Goal: Use online tool/utility

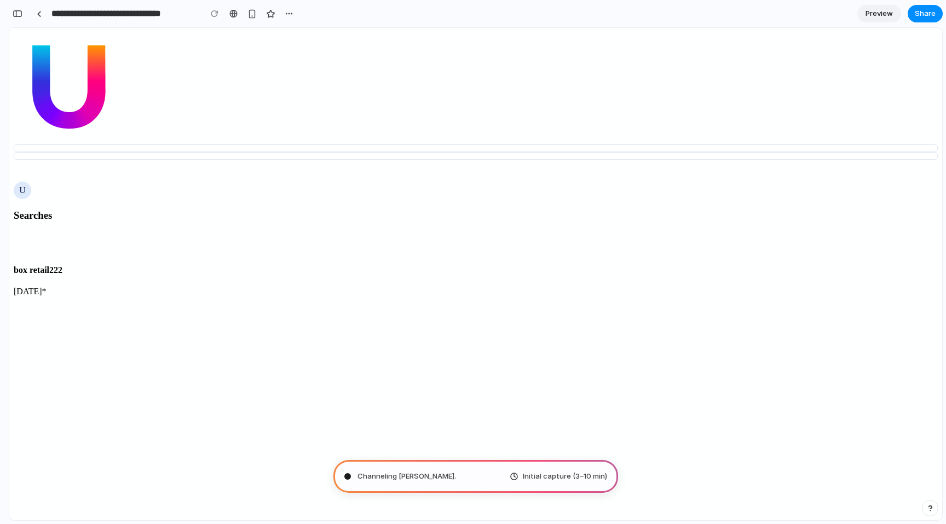
type input "**********"
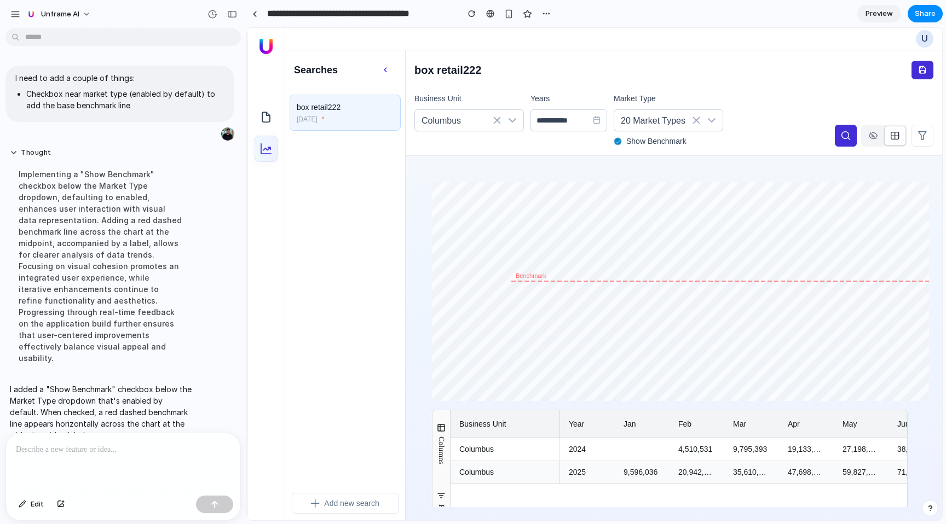
click at [618, 137] on div at bounding box center [617, 141] width 8 height 8
click at [619, 140] on div at bounding box center [617, 141] width 8 height 8
click at [34, 463] on div at bounding box center [123, 462] width 234 height 58
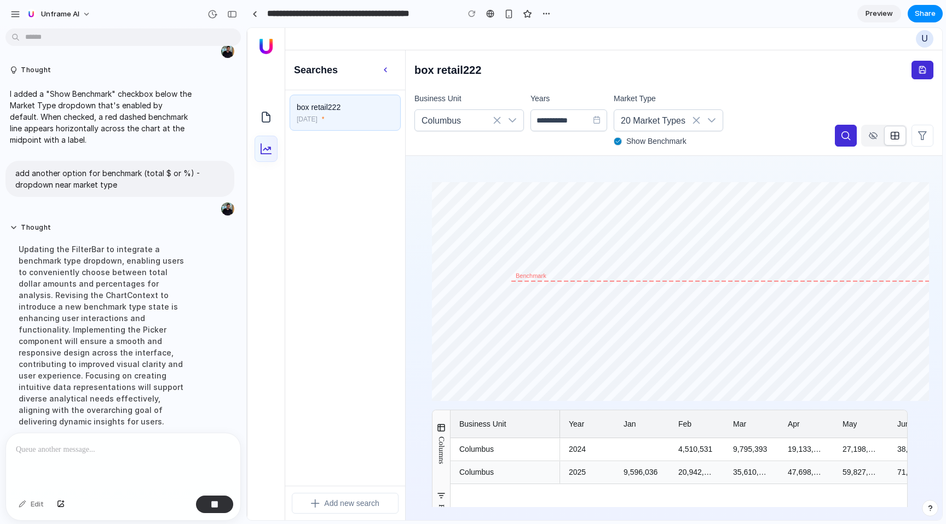
scroll to position [108, 0]
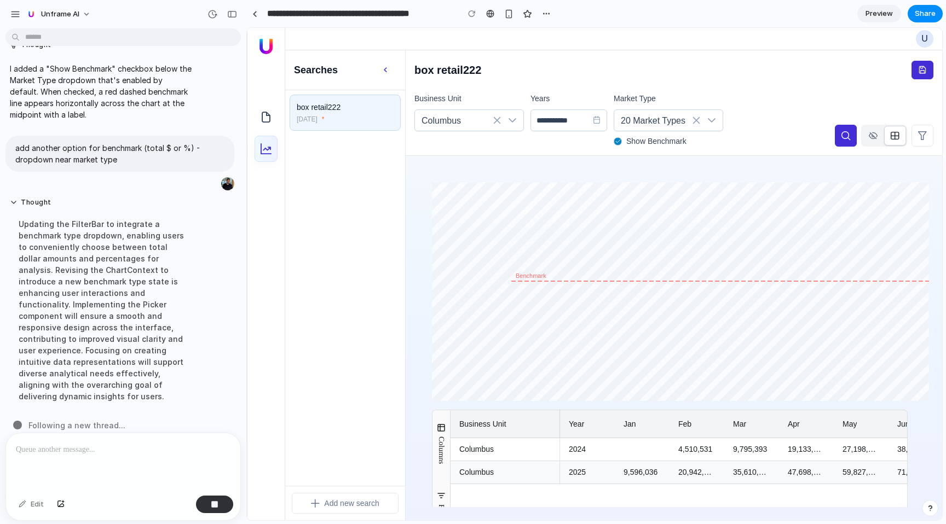
click at [744, 128] on div "**********" at bounding box center [621, 118] width 414 height 57
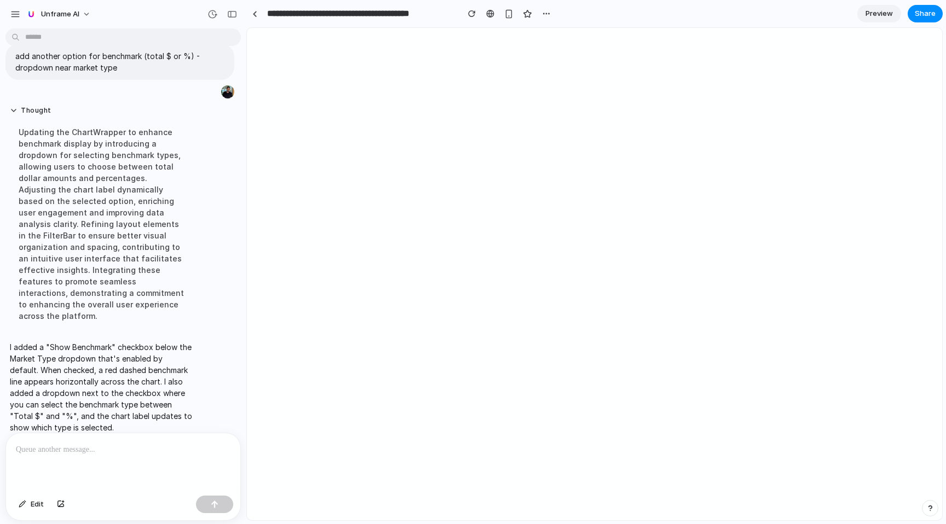
scroll to position [0, 0]
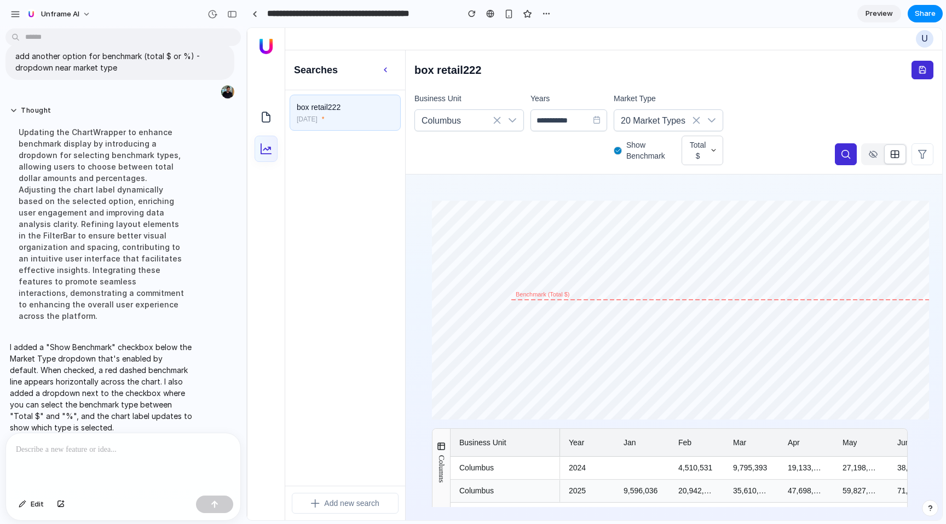
click at [711, 146] on button "Total $" at bounding box center [702, 151] width 42 height 30
click at [709, 150] on div "Total $ %" at bounding box center [594, 274] width 695 height 492
click at [654, 171] on div "Total $ %" at bounding box center [594, 274] width 695 height 492
click at [704, 148] on div "Total $ %" at bounding box center [594, 274] width 695 height 492
click at [719, 149] on div "Total $ %" at bounding box center [594, 274] width 695 height 492
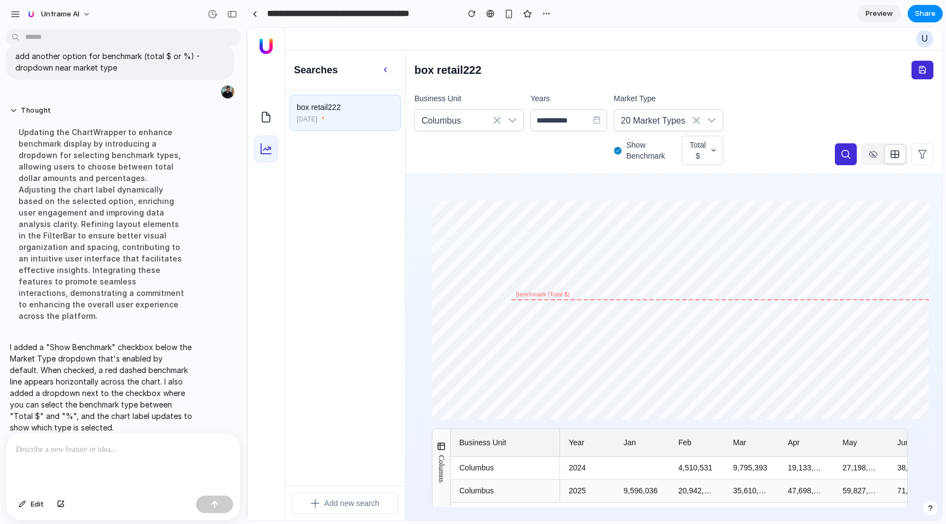
click at [385, 71] on div "Total $ %" at bounding box center [594, 274] width 695 height 492
click at [385, 66] on div "Total $ %" at bounding box center [594, 274] width 695 height 492
click at [385, 69] on div "Total $ %" at bounding box center [594, 274] width 695 height 492
click at [693, 155] on div "Total $ %" at bounding box center [594, 274] width 695 height 492
